Goal: Task Accomplishment & Management: Manage account settings

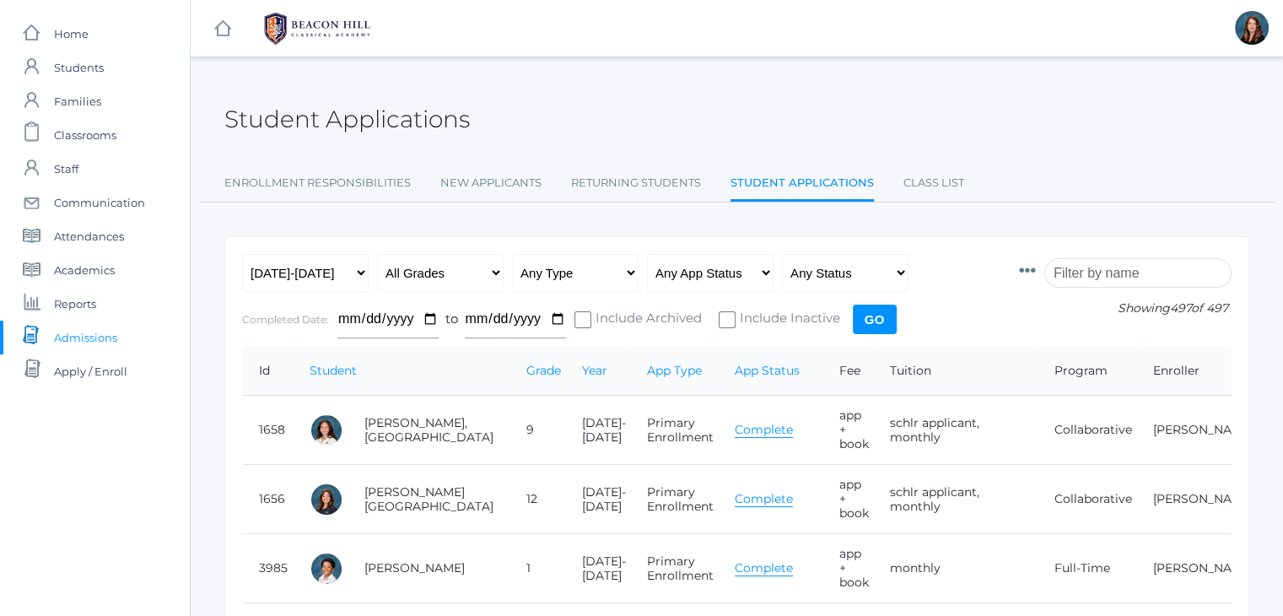
click at [1096, 262] on input "search" at bounding box center [1138, 273] width 187 height 30
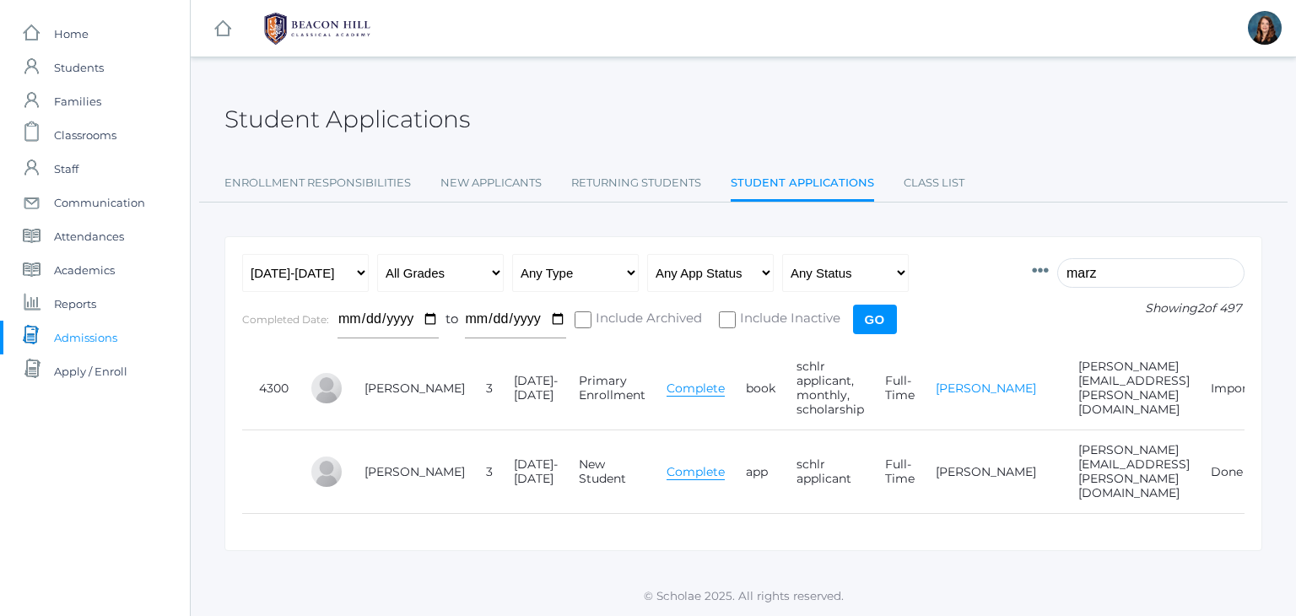
type input "marz"
click at [936, 387] on link "[PERSON_NAME]" at bounding box center [986, 388] width 100 height 15
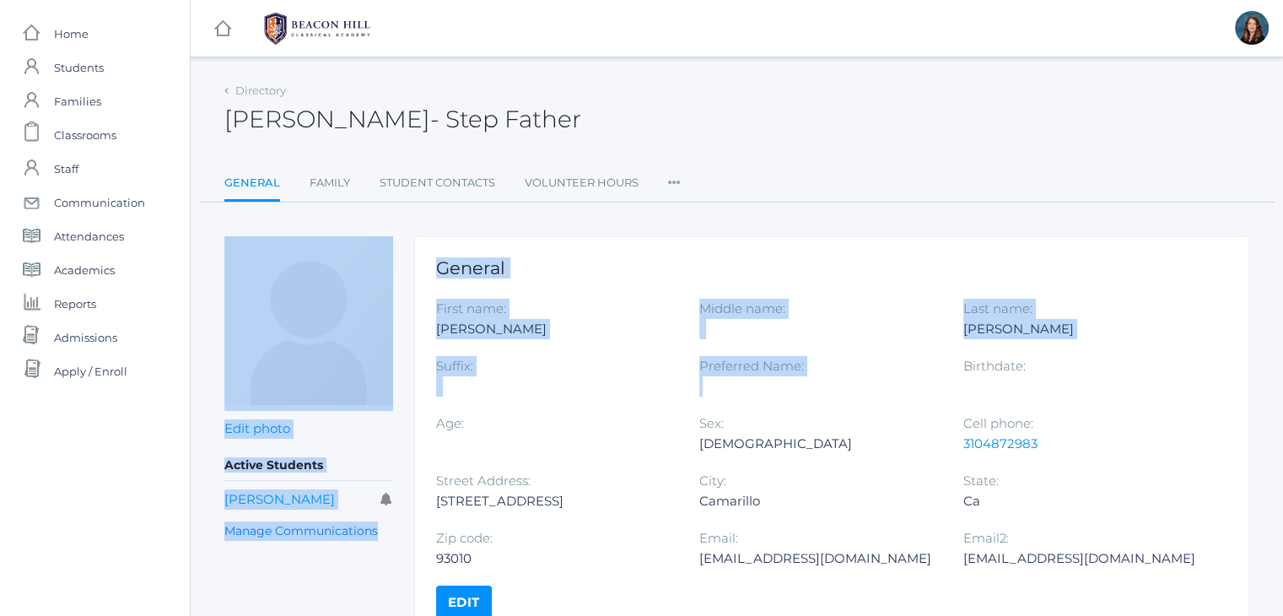
drag, startPoint x: 901, startPoint y: 387, endPoint x: 689, endPoint y: 183, distance: 294.8
click at [689, 183] on div "Directory Derrick Marzano - Step Father Derrick Marzano Step Father General Fam…" at bounding box center [736, 359] width 1025 height 563
click at [689, 183] on ul "General Family Student Contacts Volunteer Hours Roles User Access Permissions C…" at bounding box center [736, 184] width 1025 height 36
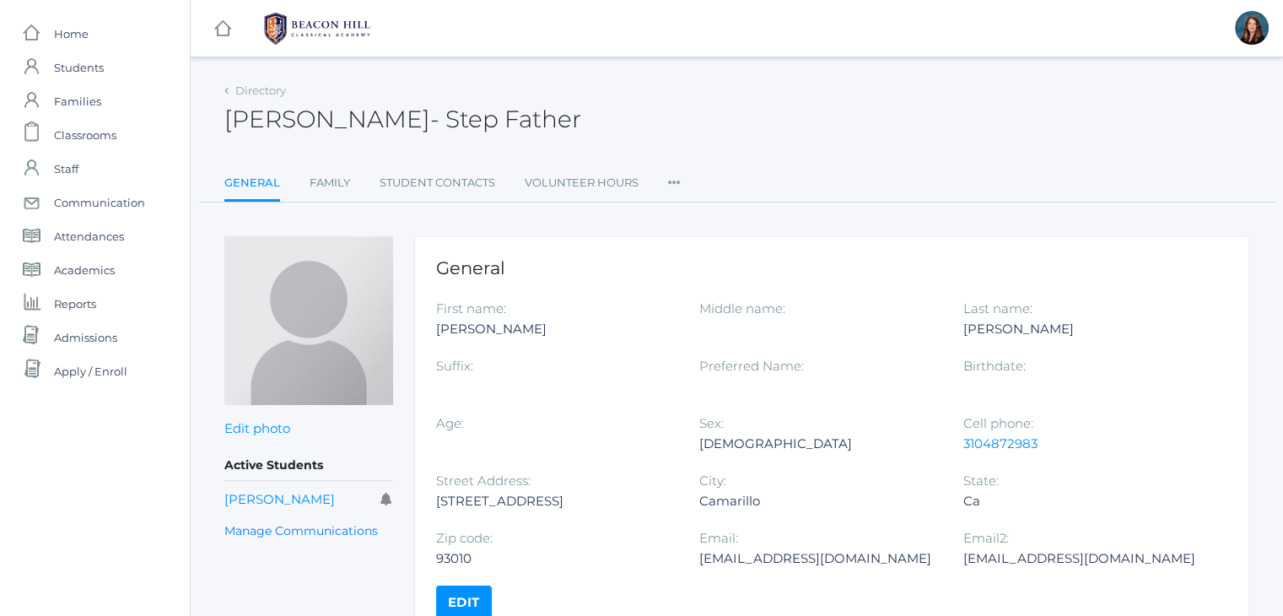
click at [671, 185] on icon at bounding box center [674, 177] width 13 height 23
click at [733, 240] on link "User Access" at bounding box center [735, 252] width 101 height 34
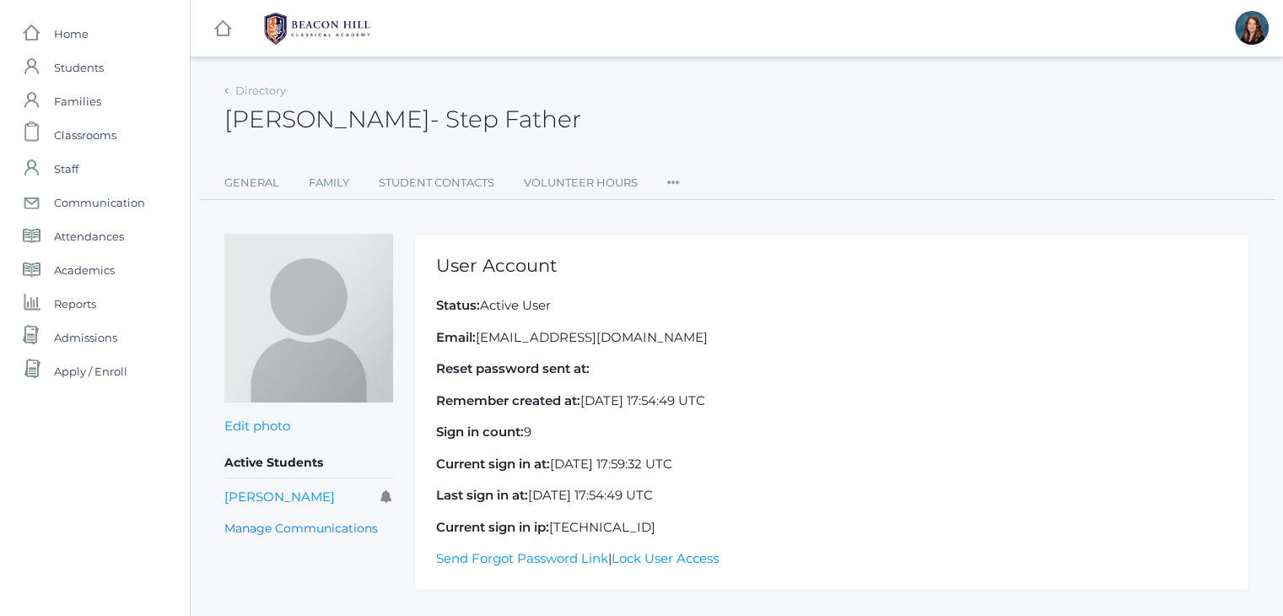
click at [676, 182] on icon at bounding box center [673, 177] width 13 height 23
click at [719, 294] on link "Permissions" at bounding box center [734, 287] width 101 height 34
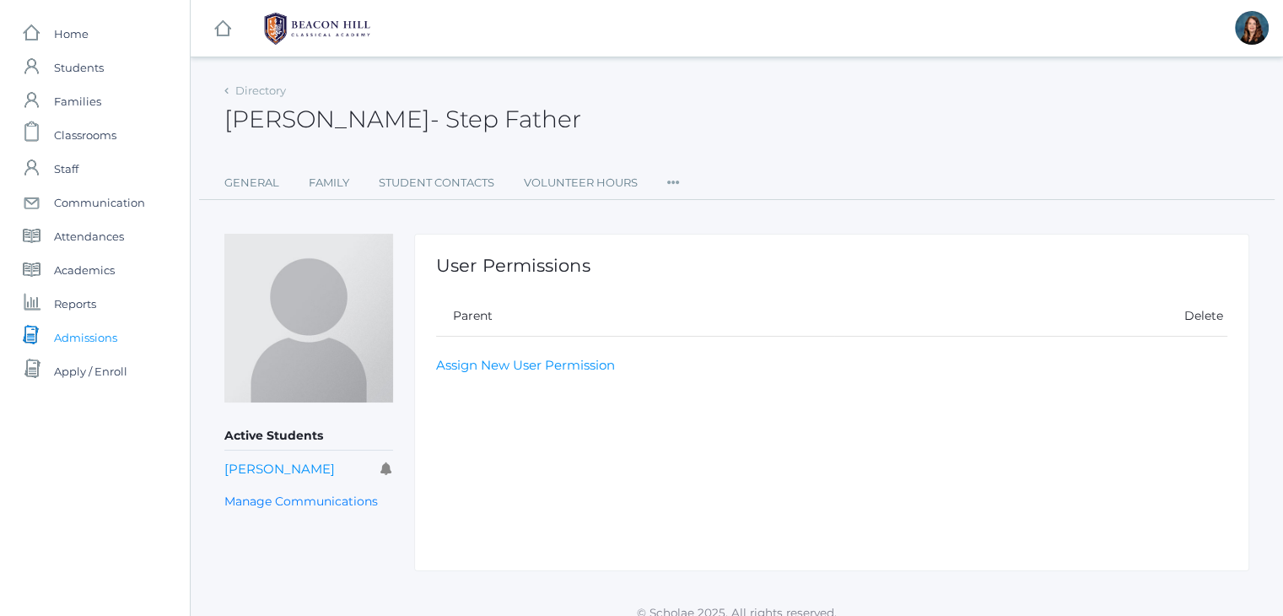
click at [108, 338] on span "Admissions" at bounding box center [85, 338] width 63 height 34
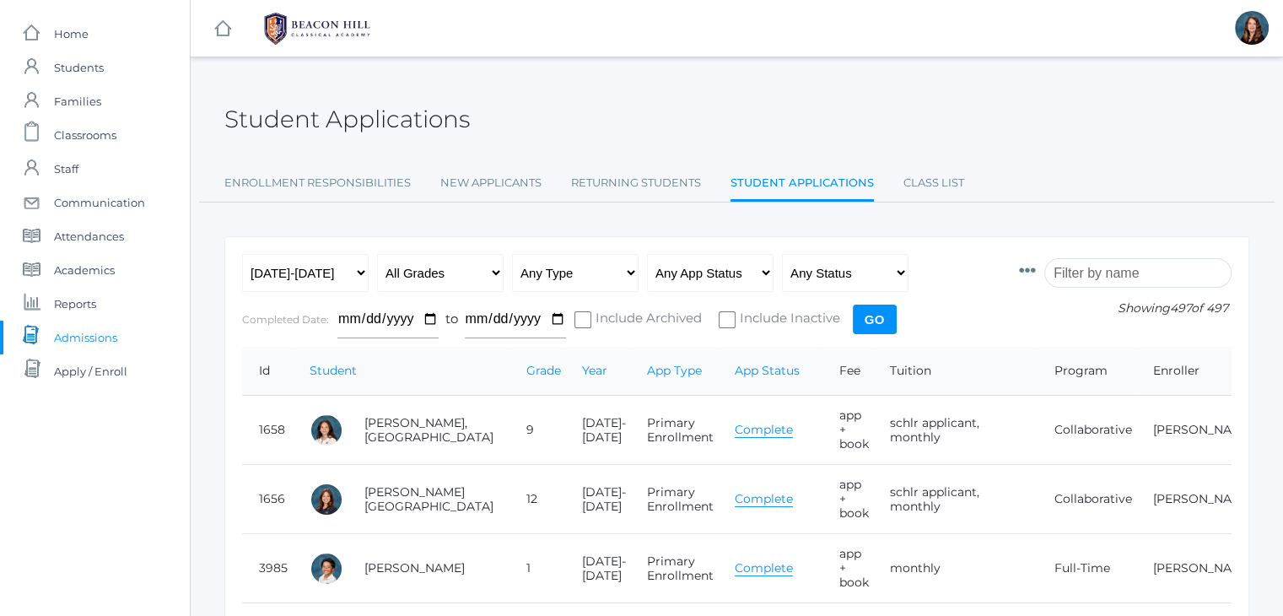
click at [1036, 267] on icon at bounding box center [1027, 270] width 17 height 17
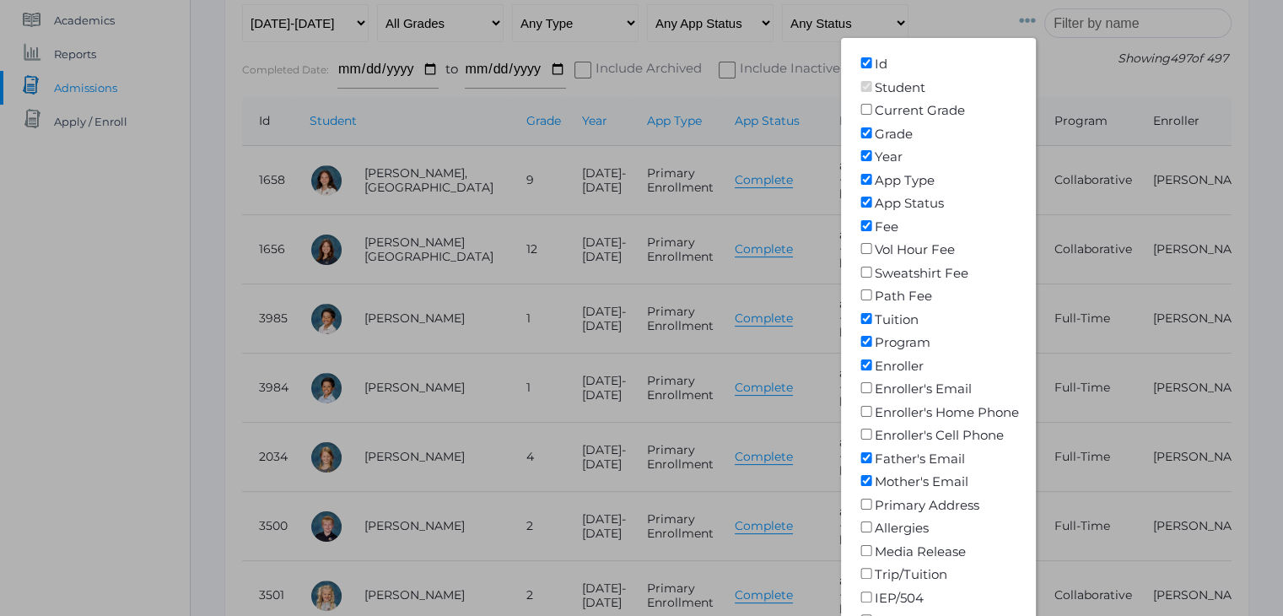
scroll to position [330, 0]
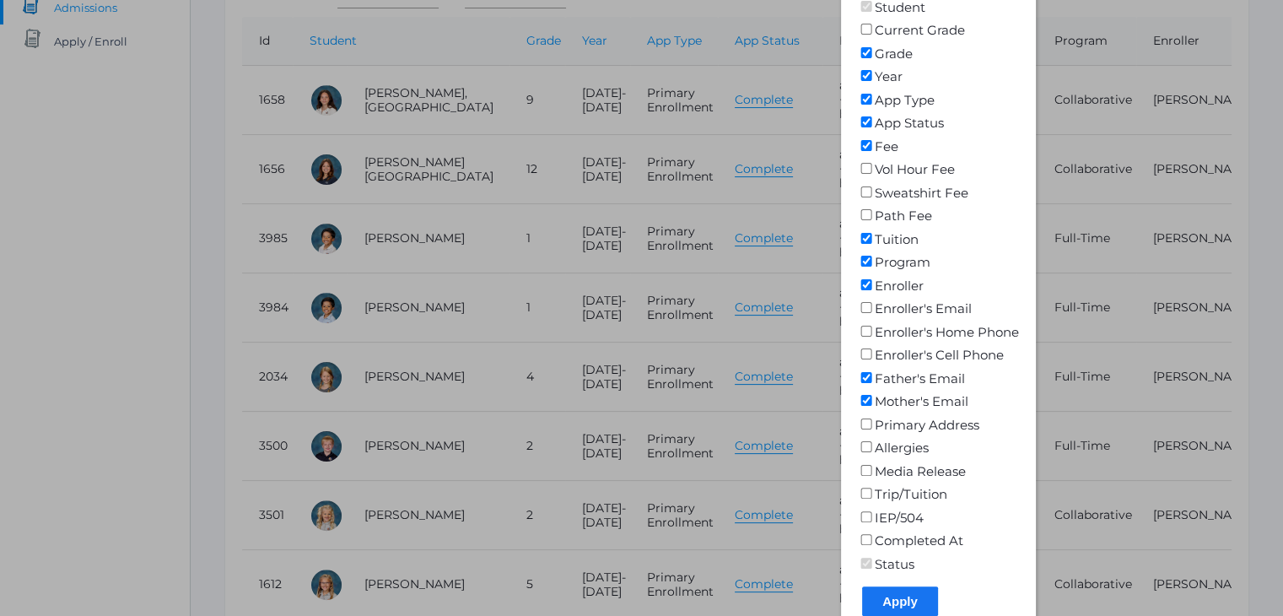
click at [908, 611] on input "Apply" at bounding box center [900, 601] width 76 height 30
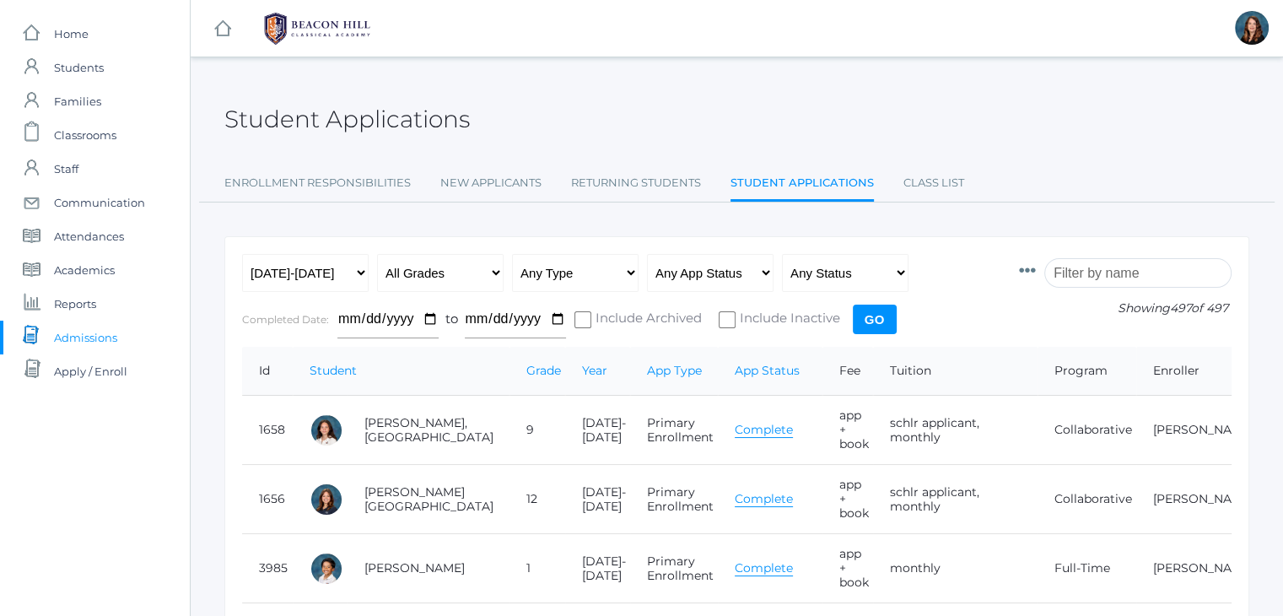
click at [1155, 278] on input "search" at bounding box center [1138, 273] width 187 height 30
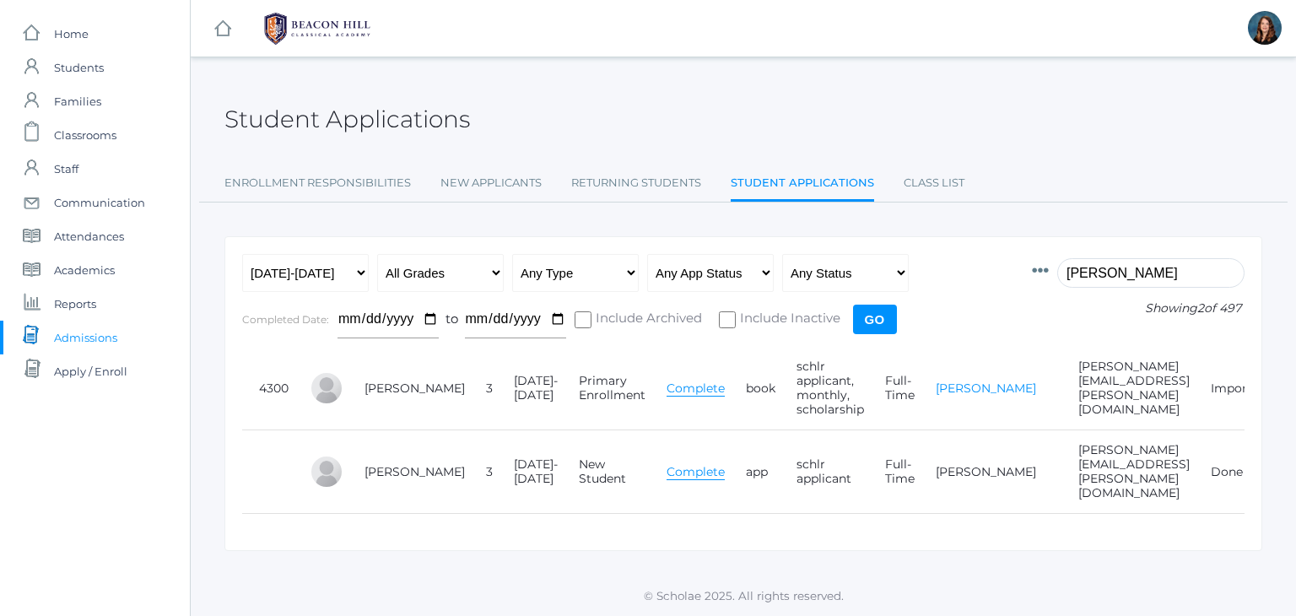
type input "[PERSON_NAME]"
click at [936, 387] on link "[PERSON_NAME]" at bounding box center [986, 388] width 100 height 15
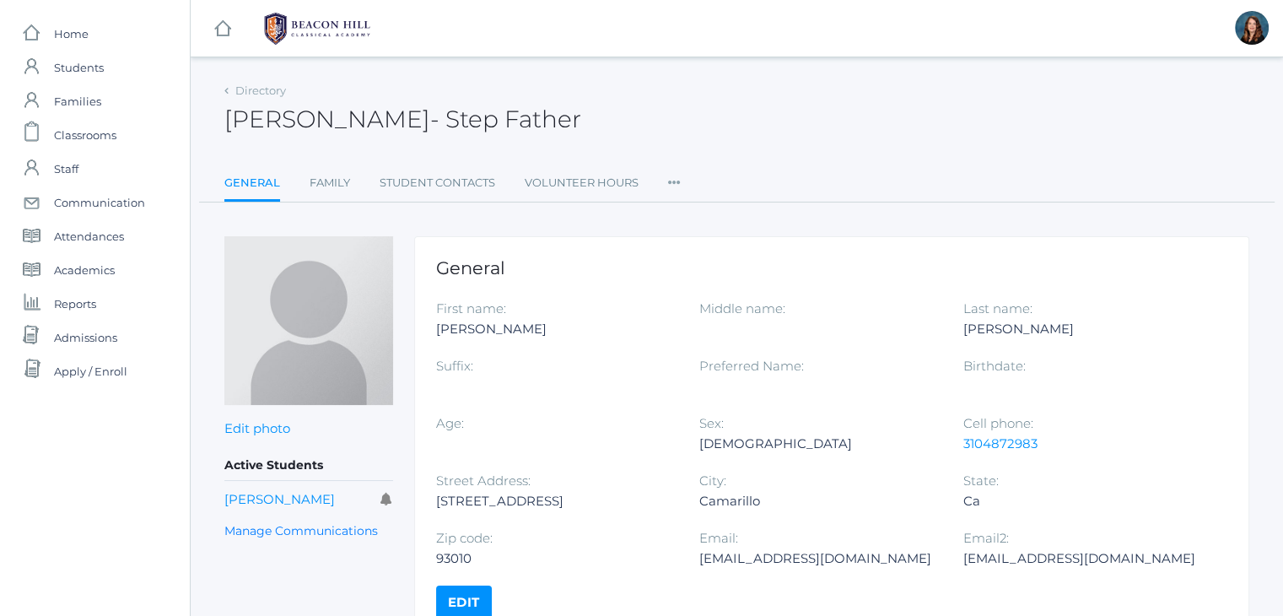
click at [672, 180] on icon at bounding box center [674, 177] width 13 height 23
click at [712, 247] on link "User Access" at bounding box center [735, 252] width 101 height 34
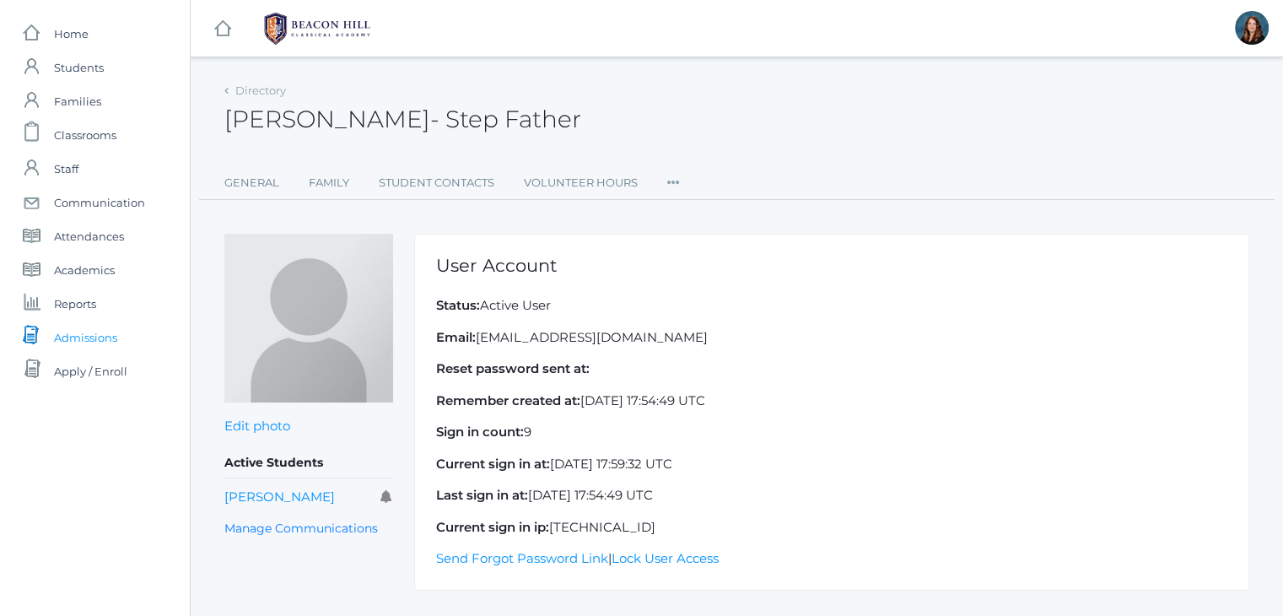
click at [84, 344] on span "Admissions" at bounding box center [85, 338] width 63 height 34
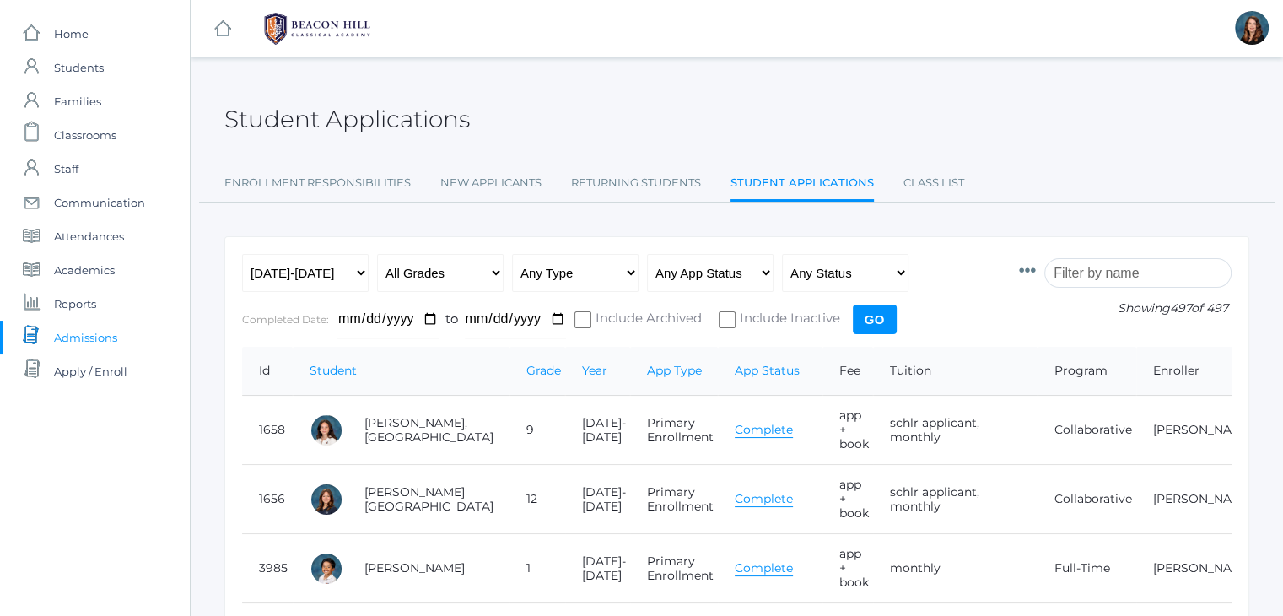
click at [1083, 274] on input "search" at bounding box center [1138, 273] width 187 height 30
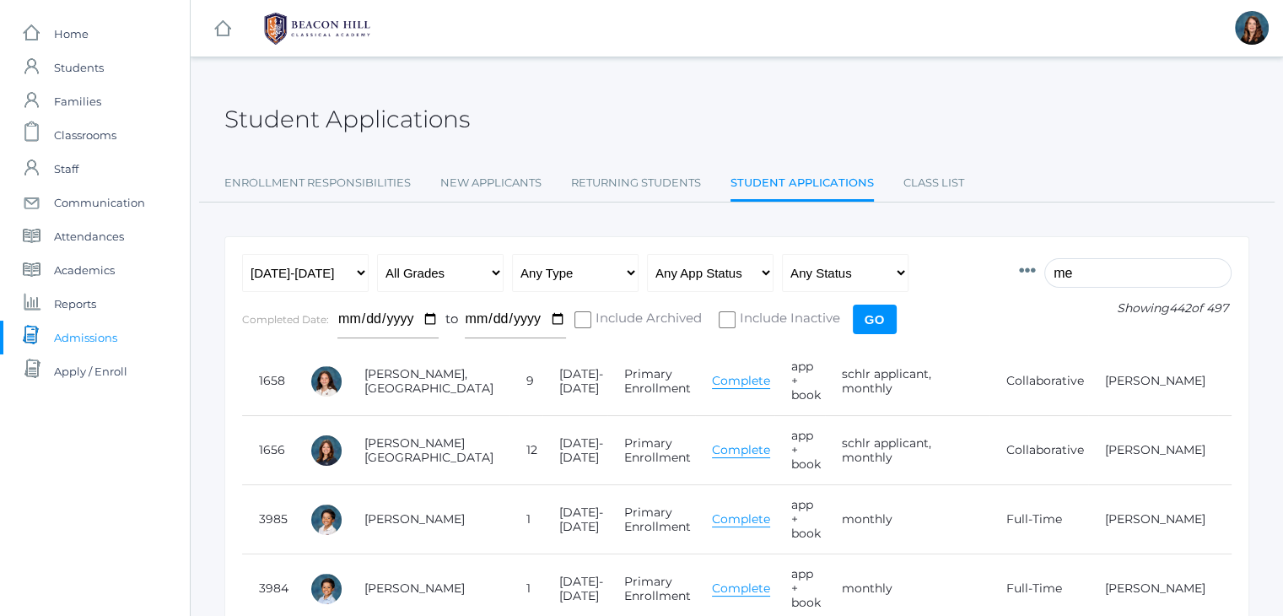
type input "m"
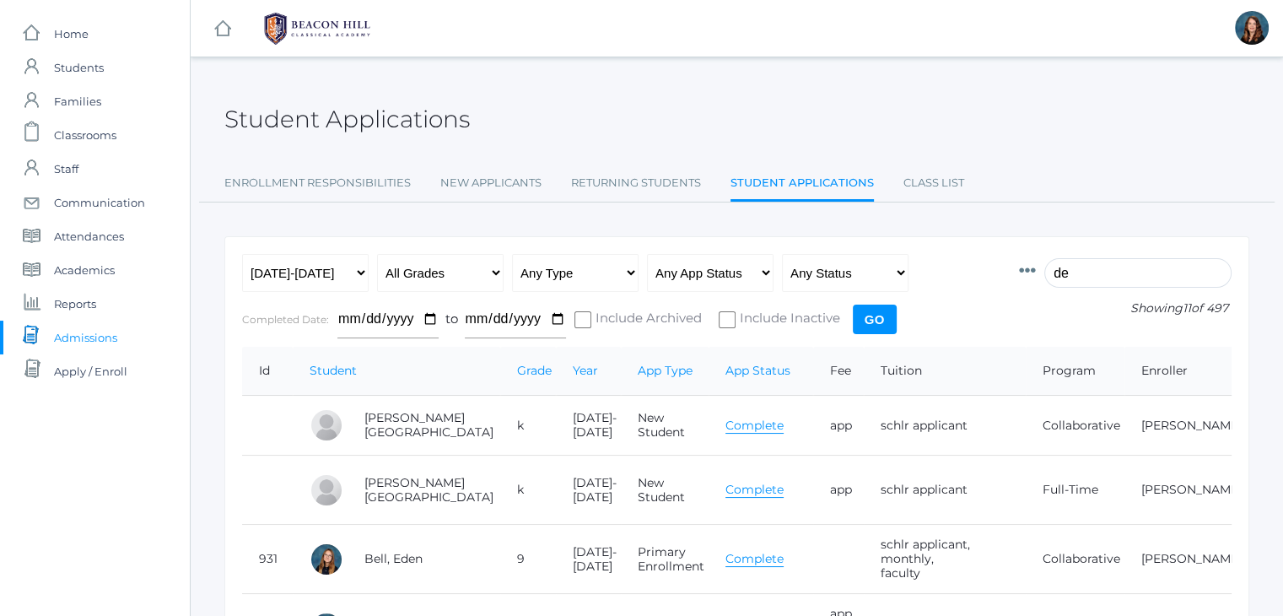
type input "d"
